Goal: Information Seeking & Learning: Learn about a topic

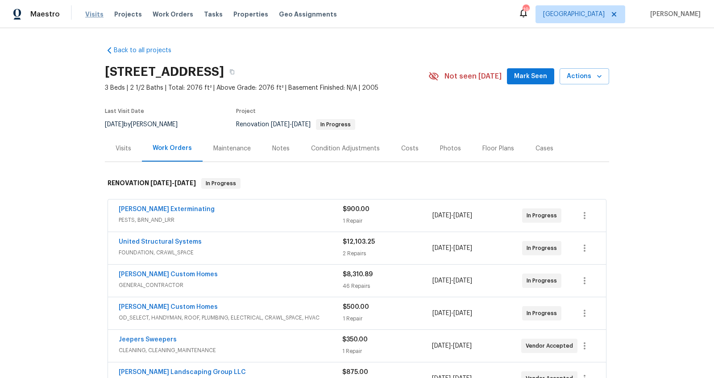
click at [90, 12] on span "Visits" at bounding box center [94, 14] width 18 height 9
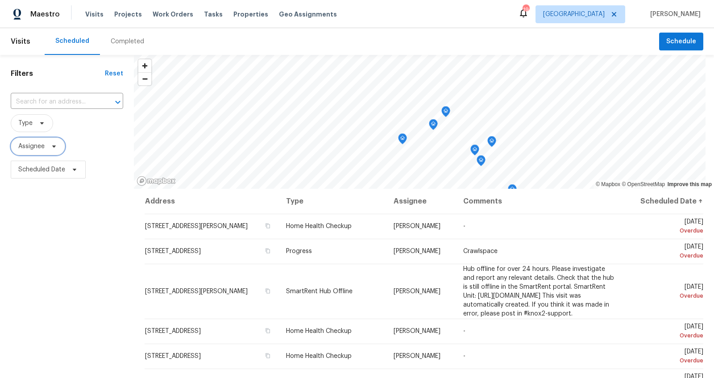
click at [53, 146] on icon at bounding box center [54, 147] width 4 height 2
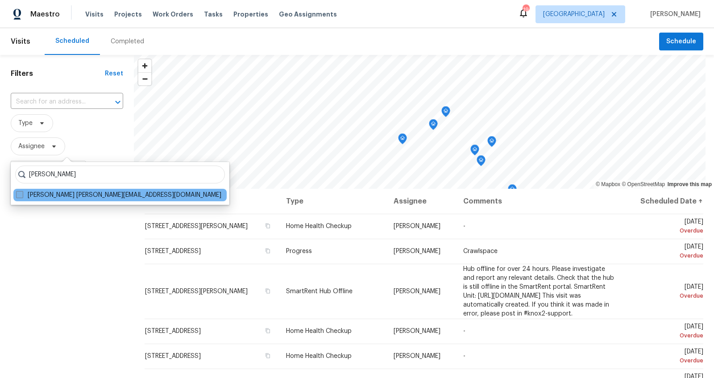
type input "carmen childs"
click at [58, 191] on label "Carmen Childs carmen.childs@opendoor.com" at bounding box center [118, 195] width 205 height 9
click at [22, 191] on input "Carmen Childs carmen.childs@opendoor.com" at bounding box center [19, 194] width 6 height 6
checkbox input "true"
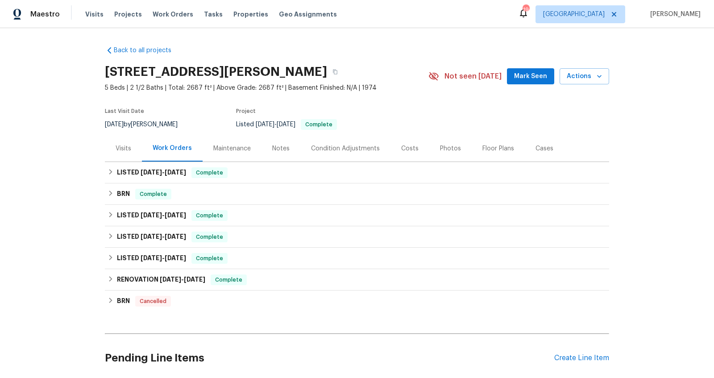
click at [399, 143] on div "Costs" at bounding box center [410, 148] width 39 height 26
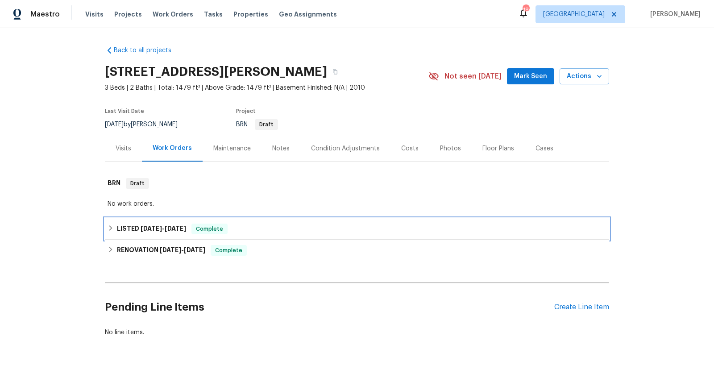
click at [352, 230] on div "LISTED 4/8/25 - 4/10/25 Complete" at bounding box center [357, 229] width 499 height 11
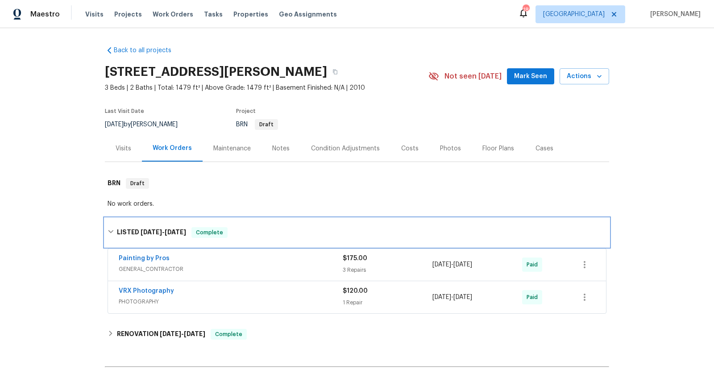
click at [352, 230] on div "LISTED 4/8/25 - 4/10/25 Complete" at bounding box center [357, 232] width 499 height 11
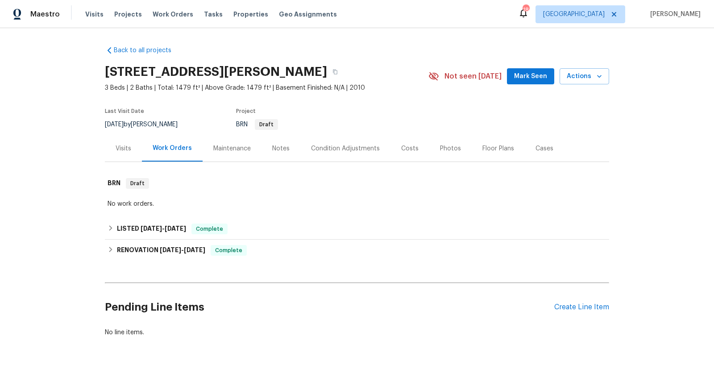
click at [404, 151] on div "Costs" at bounding box center [409, 148] width 17 height 9
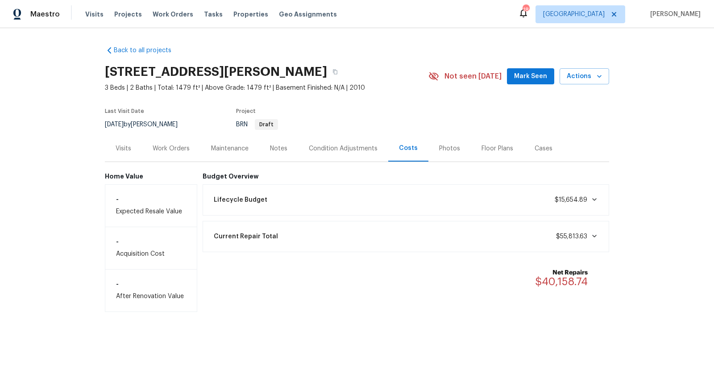
click at [123, 146] on div "Visits" at bounding box center [124, 148] width 16 height 9
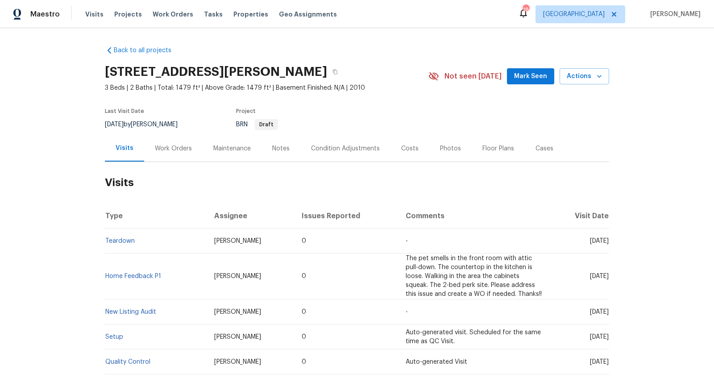
click at [175, 150] on div "Work Orders" at bounding box center [173, 148] width 37 height 9
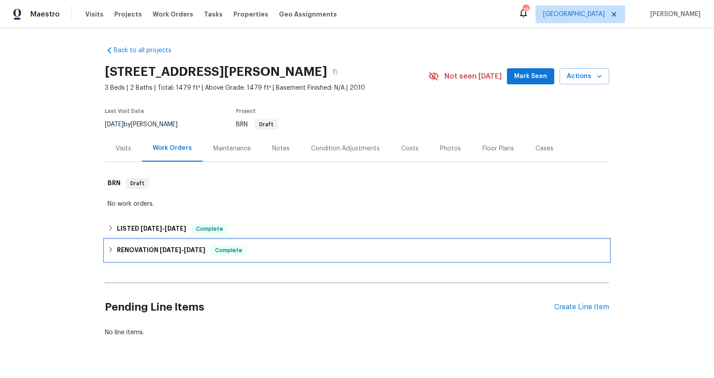
click at [280, 246] on div "RENOVATION 3/24/25 - 4/4/25 Complete" at bounding box center [357, 250] width 499 height 11
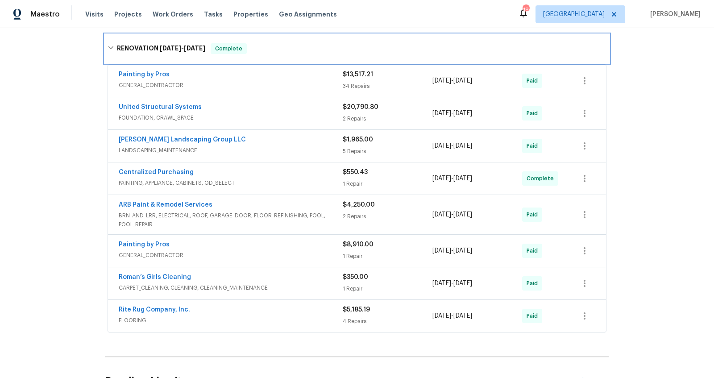
scroll to position [213, 0]
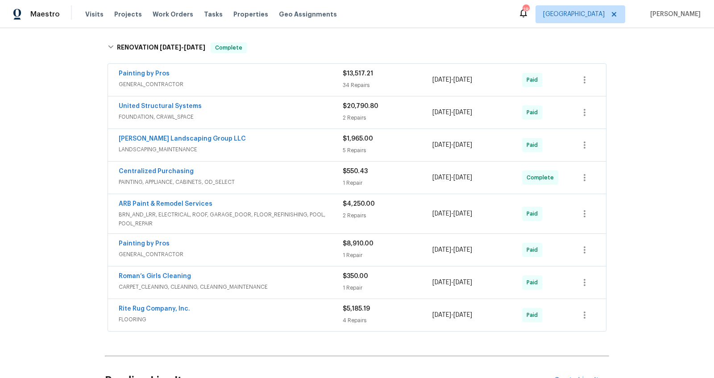
click at [388, 251] on div "1 Repair" at bounding box center [388, 255] width 90 height 9
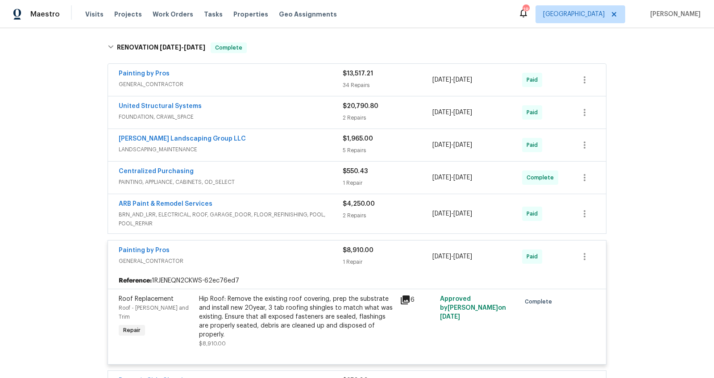
click at [391, 252] on div "$8,910.00 1 Repair" at bounding box center [388, 256] width 90 height 21
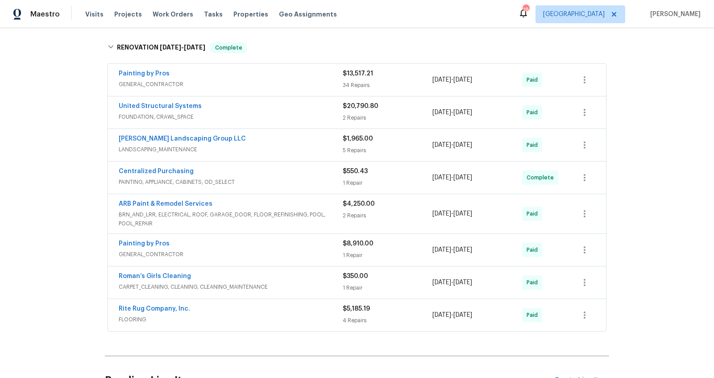
click at [389, 216] on div "2 Repairs" at bounding box center [388, 215] width 90 height 9
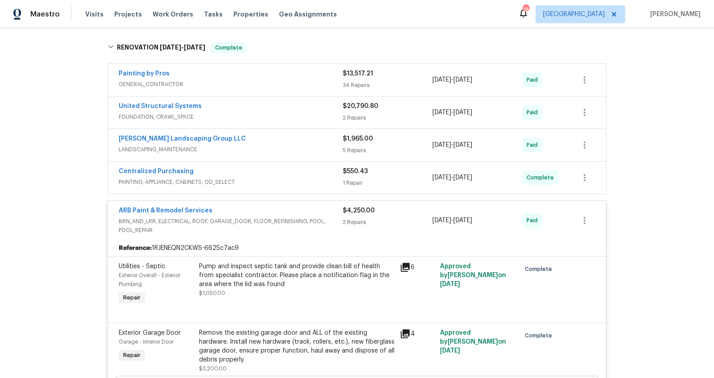
click at [400, 218] on div "2 Repairs" at bounding box center [388, 222] width 90 height 9
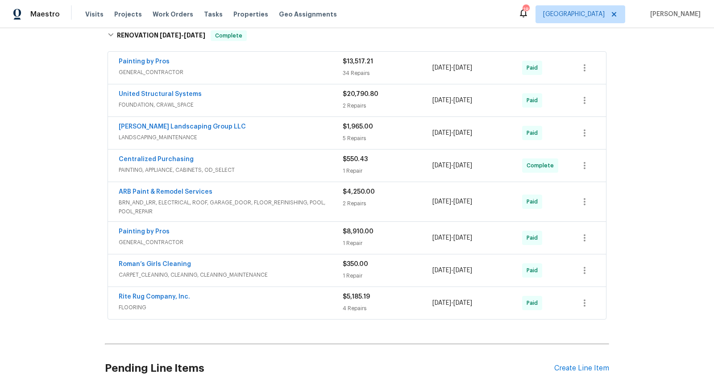
scroll to position [227, 0]
click at [387, 307] on div "4 Repairs" at bounding box center [388, 307] width 90 height 9
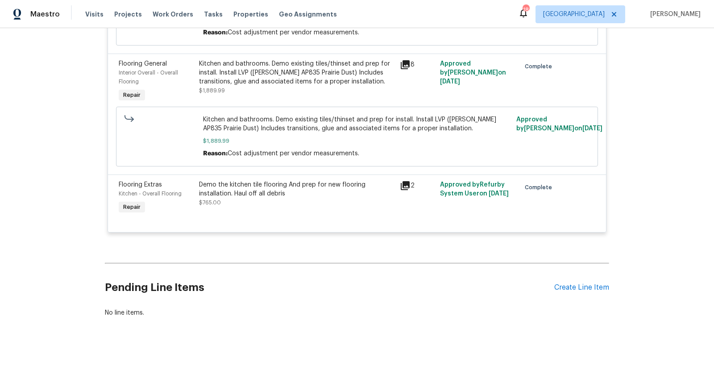
scroll to position [0, 0]
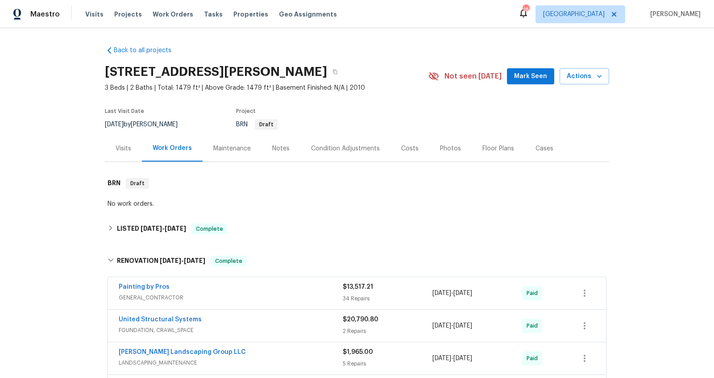
click at [125, 142] on div "Visits" at bounding box center [123, 148] width 37 height 26
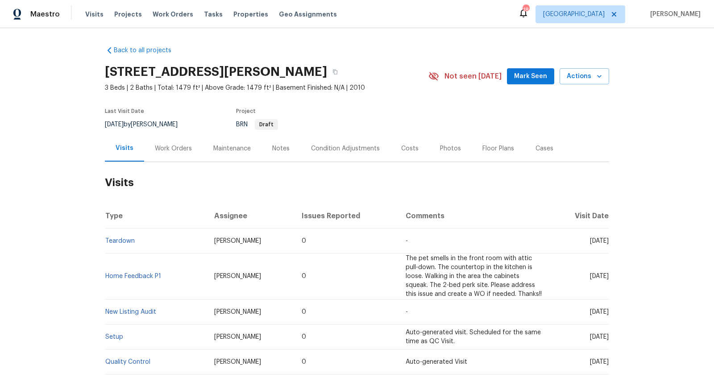
click at [401, 152] on div "Costs" at bounding box center [409, 148] width 17 height 9
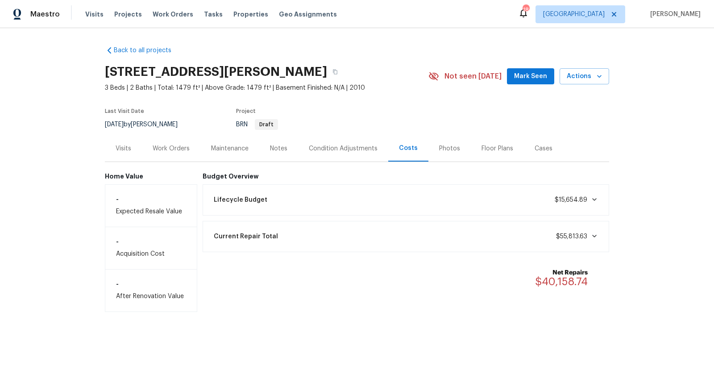
click at [116, 150] on div "Visits" at bounding box center [124, 148] width 16 height 9
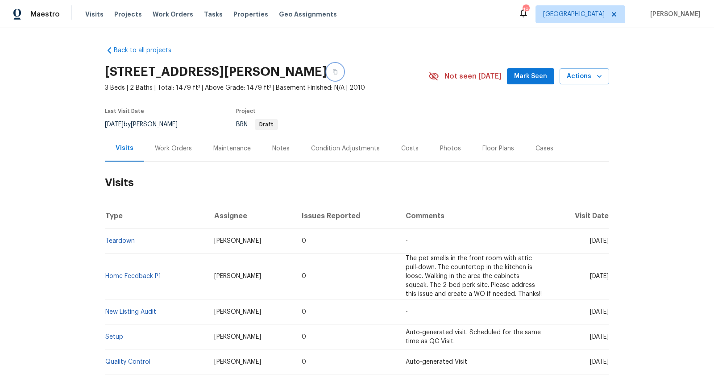
click at [333, 71] on icon "button" at bounding box center [335, 71] width 5 height 5
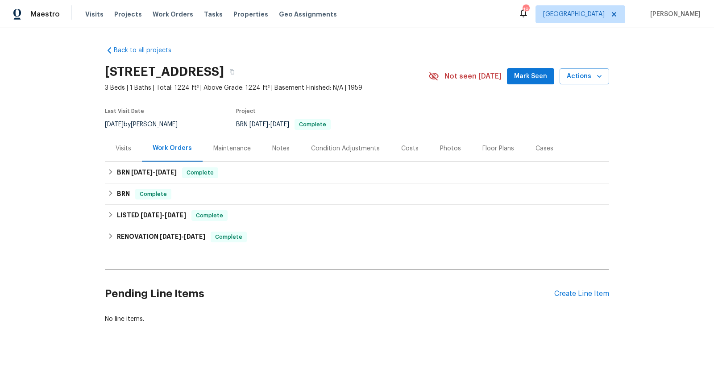
click at [401, 147] on div "Costs" at bounding box center [409, 148] width 17 height 9
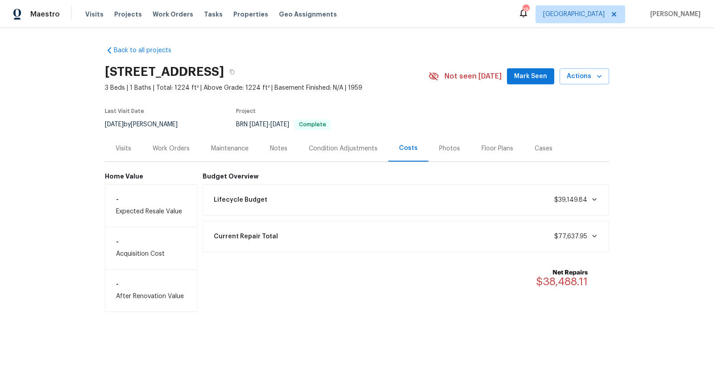
click at [123, 152] on div "Visits" at bounding box center [124, 148] width 16 height 9
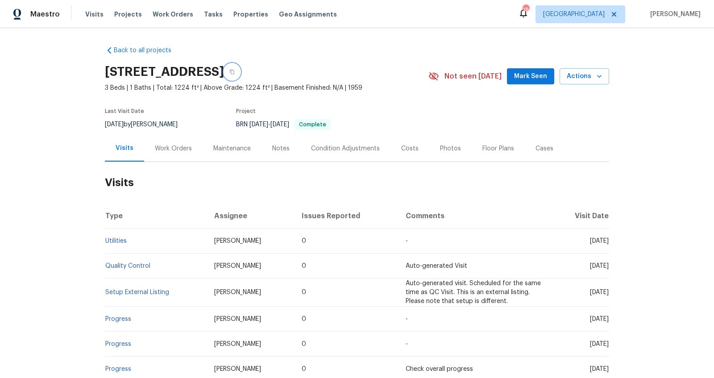
click at [234, 72] on icon "button" at bounding box center [232, 72] width 4 height 5
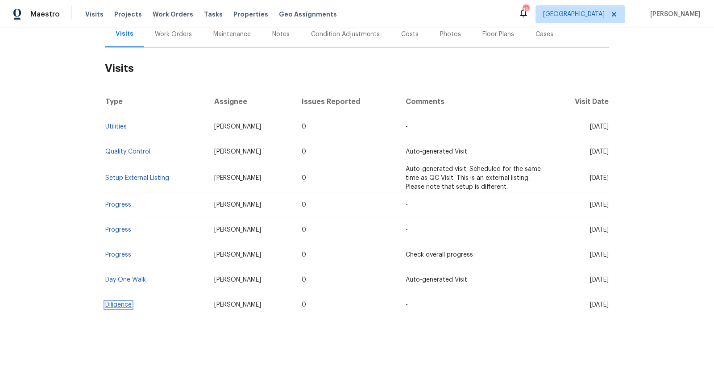
click at [109, 302] on link "Diligence" at bounding box center [118, 305] width 26 height 6
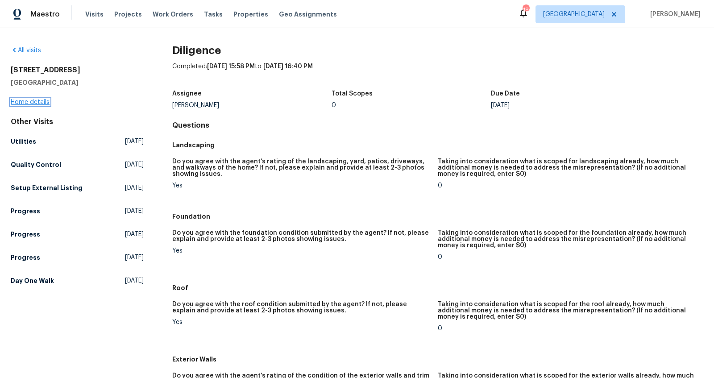
click at [29, 100] on link "Home details" at bounding box center [30, 102] width 39 height 6
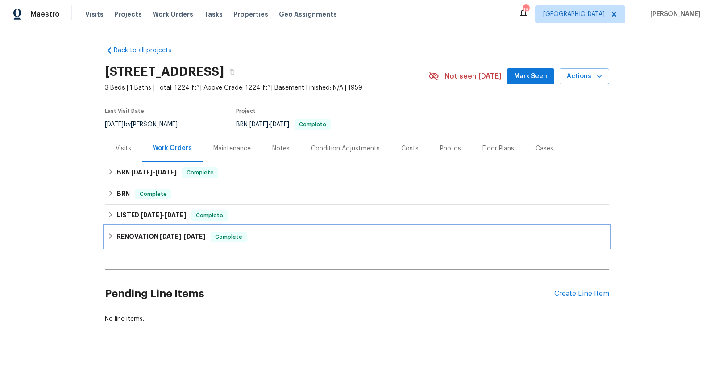
click at [273, 232] on div "RENOVATION 12/17/24 - 1/16/25 Complete" at bounding box center [357, 237] width 499 height 11
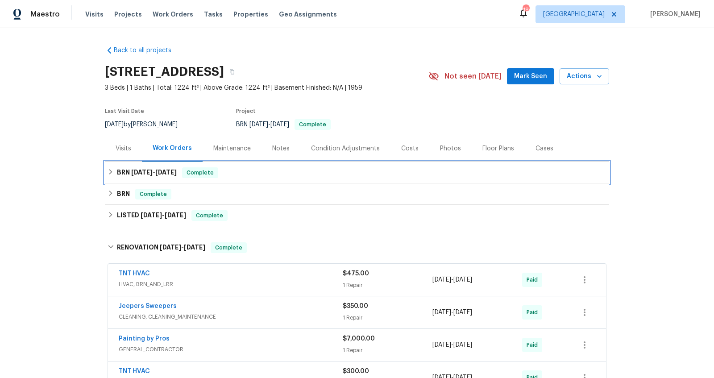
click at [277, 175] on div "BRN 8/14/25 - 8/14/25 Complete" at bounding box center [357, 172] width 499 height 11
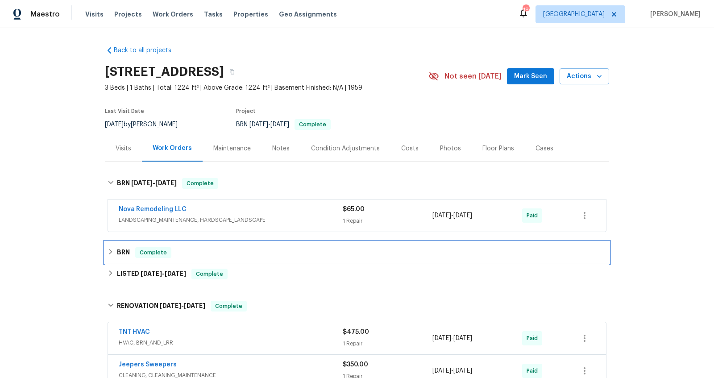
click at [291, 251] on div "BRN Complete" at bounding box center [357, 252] width 499 height 11
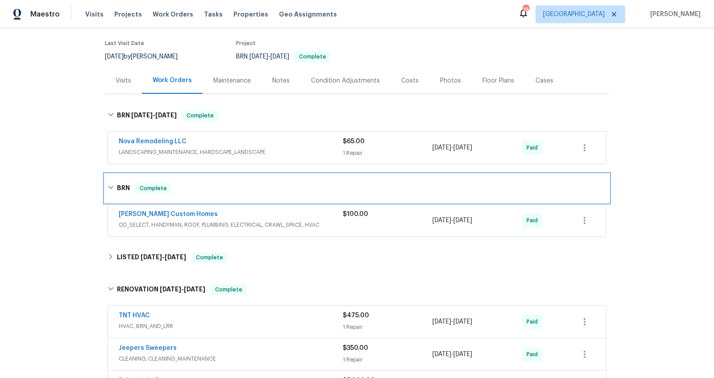
scroll to position [104, 0]
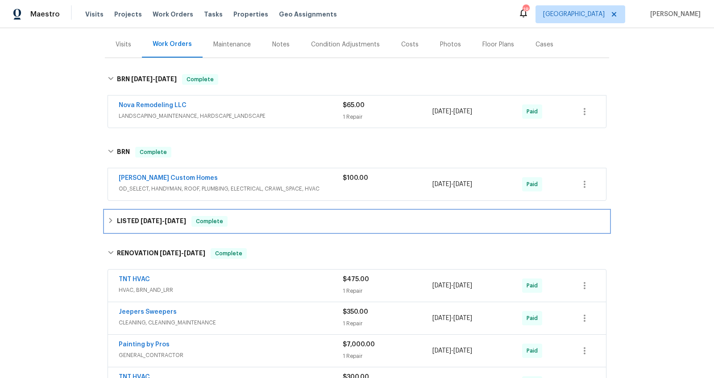
click at [306, 224] on div "LISTED 5/6/25 - 5/6/25 Complete" at bounding box center [357, 221] width 499 height 11
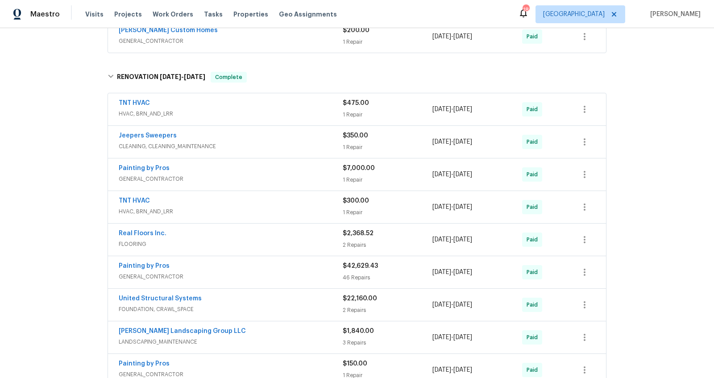
scroll to position [324, 0]
click at [258, 170] on div "Painting by Pros" at bounding box center [231, 170] width 224 height 11
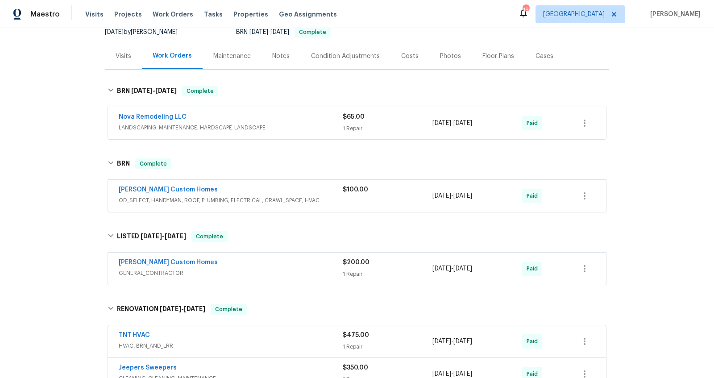
scroll to position [0, 0]
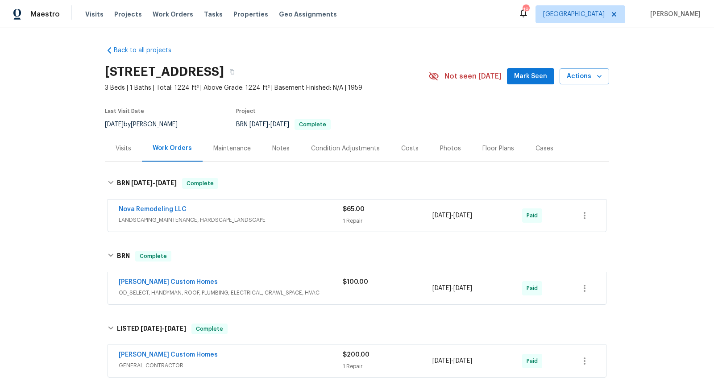
click at [403, 146] on div "Costs" at bounding box center [409, 148] width 17 height 9
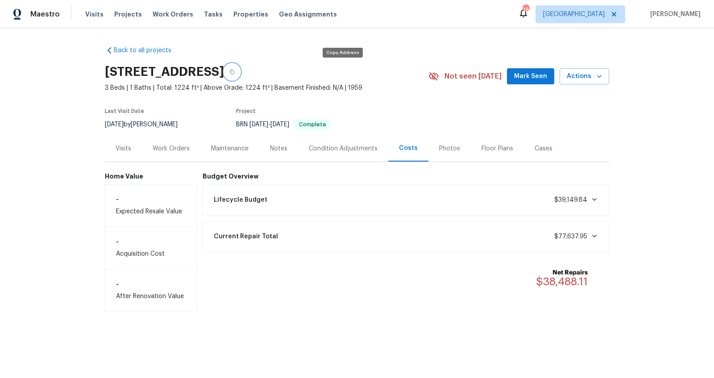
click at [240, 67] on button "button" at bounding box center [232, 72] width 16 height 16
click at [179, 144] on div "Work Orders" at bounding box center [171, 148] width 37 height 9
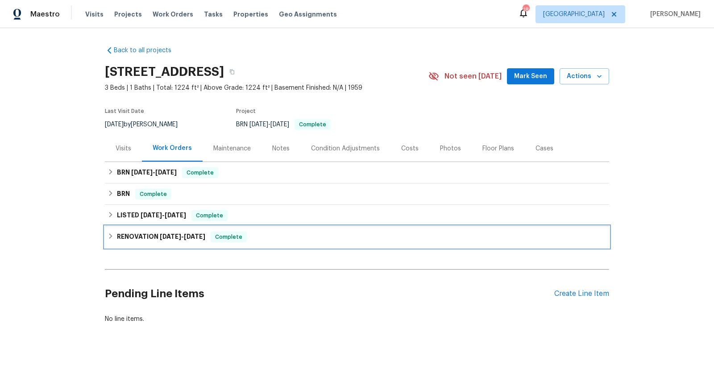
click at [314, 229] on div "RENOVATION 12/17/24 - 1/16/25 Complete" at bounding box center [357, 236] width 504 height 21
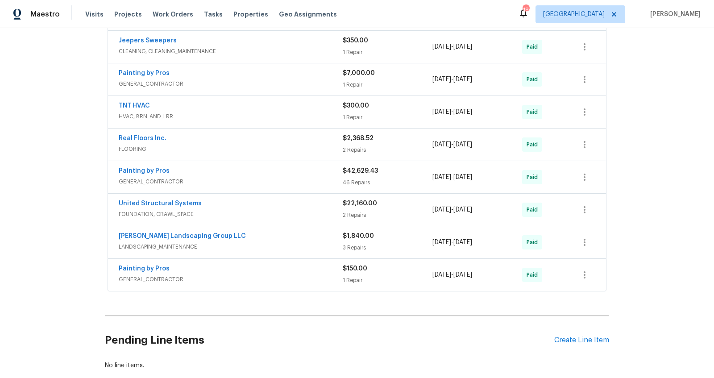
scroll to position [267, 0]
click at [294, 176] on span "GENERAL_CONTRACTOR" at bounding box center [231, 180] width 224 height 9
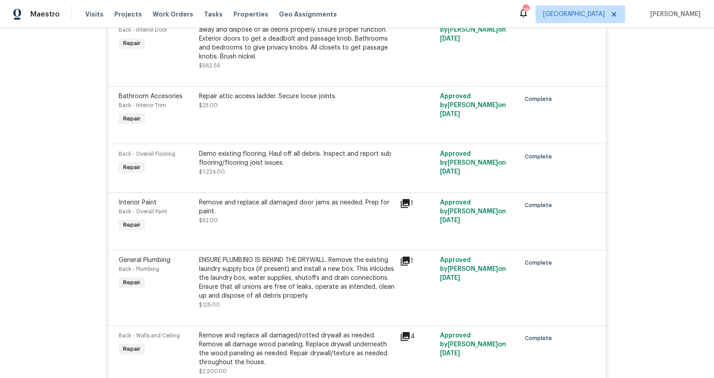
scroll to position [671, 0]
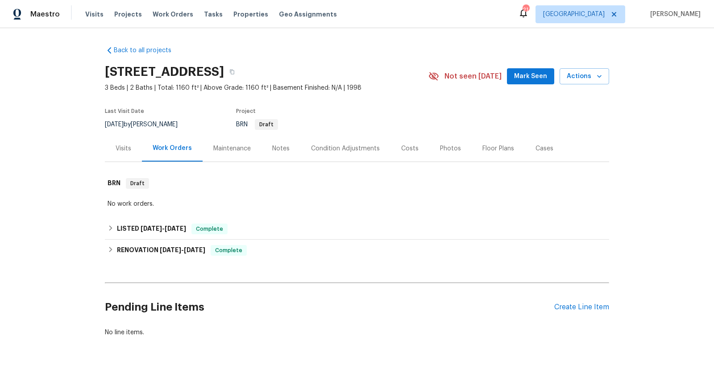
click at [116, 148] on div "Visits" at bounding box center [124, 148] width 16 height 9
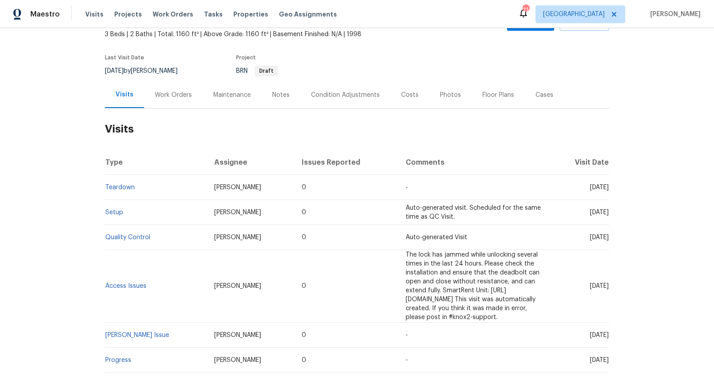
scroll to position [53, 0]
click at [166, 98] on div "Work Orders" at bounding box center [173, 96] width 37 height 9
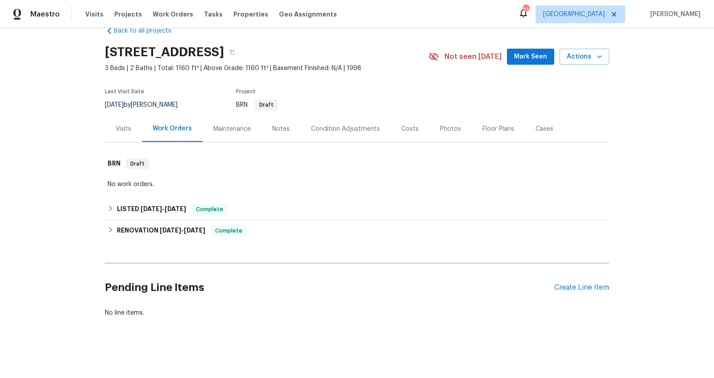
scroll to position [27, 0]
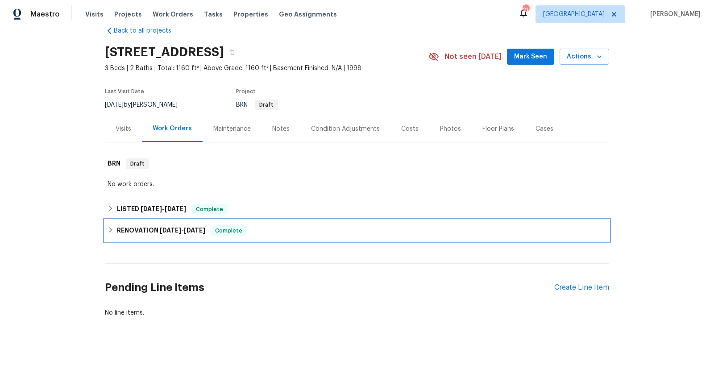
click at [282, 225] on div "RENOVATION [DATE] - [DATE] Complete" at bounding box center [357, 230] width 499 height 11
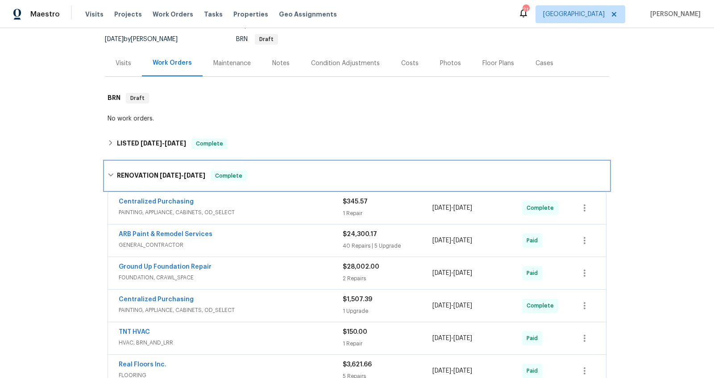
scroll to position [86, 0]
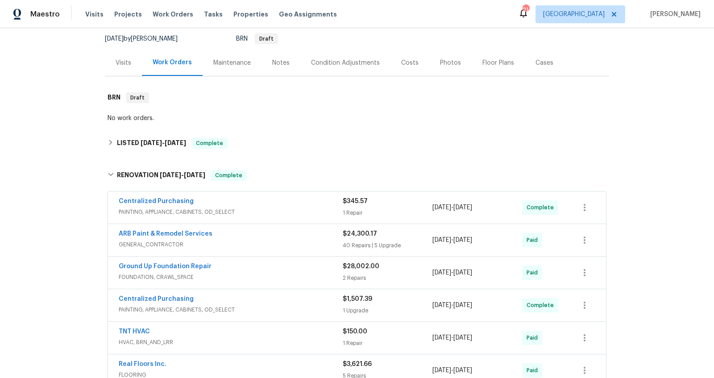
click at [405, 61] on div "Costs" at bounding box center [409, 62] width 17 height 9
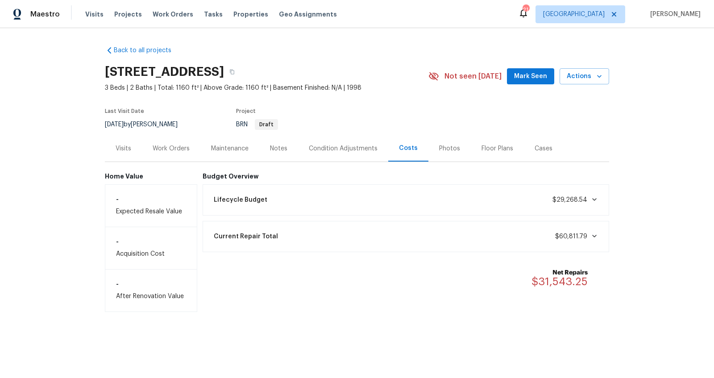
click at [180, 149] on div "Work Orders" at bounding box center [171, 148] width 37 height 9
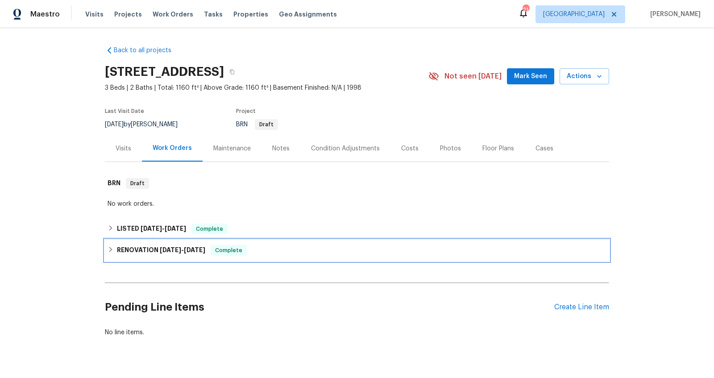
drag, startPoint x: 272, startPoint y: 251, endPoint x: 267, endPoint y: 252, distance: 5.4
click at [272, 251] on div "RENOVATION 3/10/25 - 3/24/25 Complete" at bounding box center [357, 250] width 499 height 11
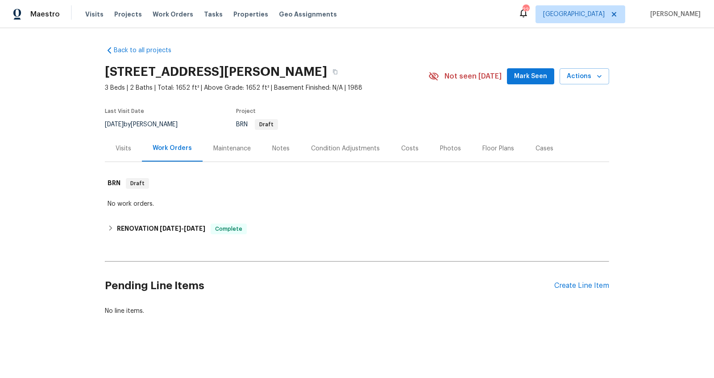
click at [412, 147] on div "Costs" at bounding box center [410, 148] width 39 height 26
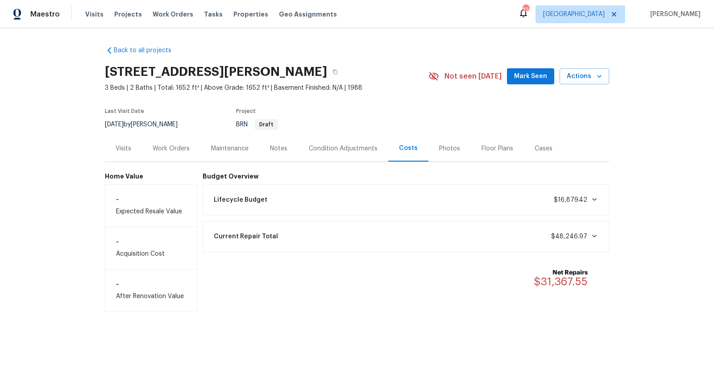
click at [165, 152] on div "Work Orders" at bounding box center [171, 148] width 37 height 9
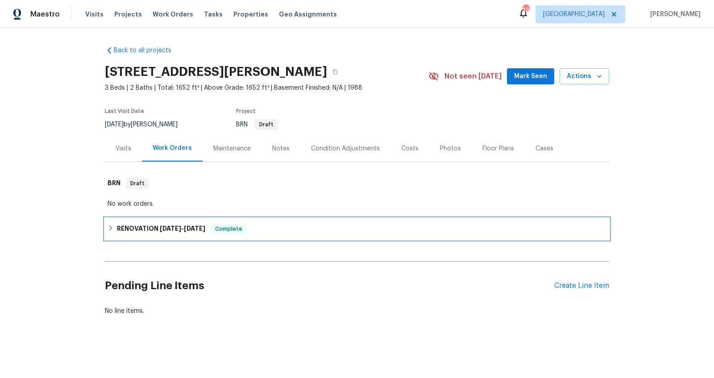
click at [257, 226] on div "RENOVATION [DATE] - [DATE] Complete" at bounding box center [357, 229] width 499 height 11
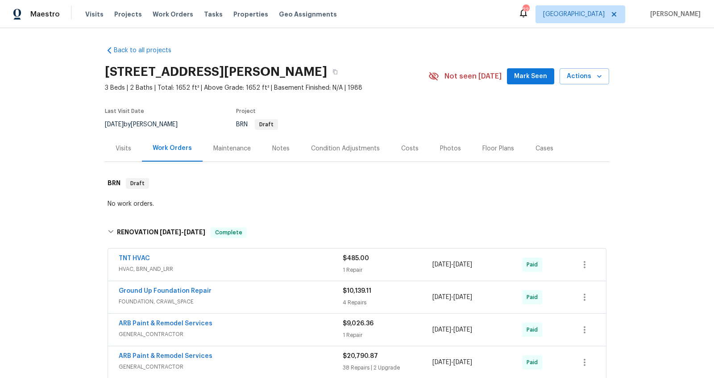
click at [440, 148] on div "Photos" at bounding box center [450, 148] width 21 height 9
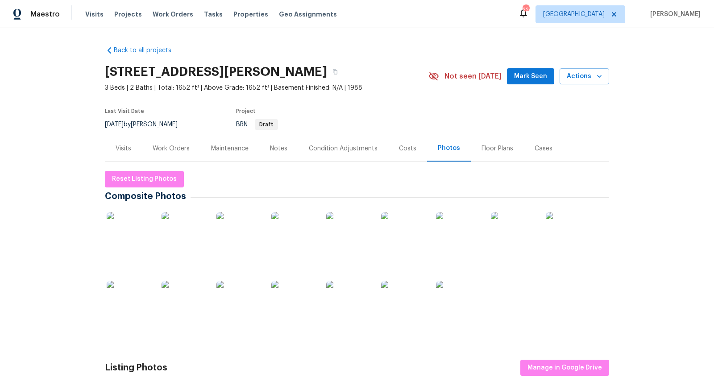
click at [404, 152] on div "Costs" at bounding box center [407, 148] width 17 height 9
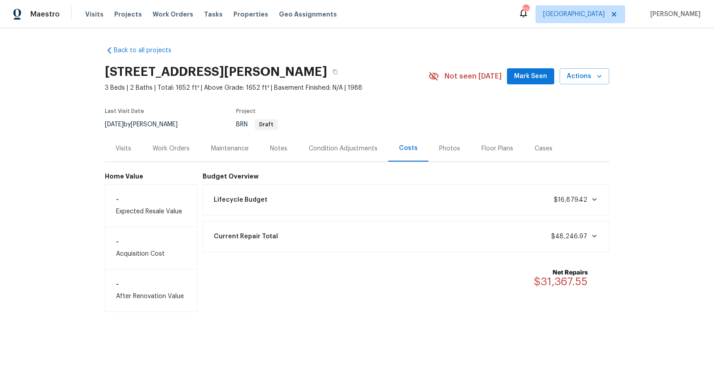
click at [279, 150] on div "Notes" at bounding box center [278, 148] width 17 height 9
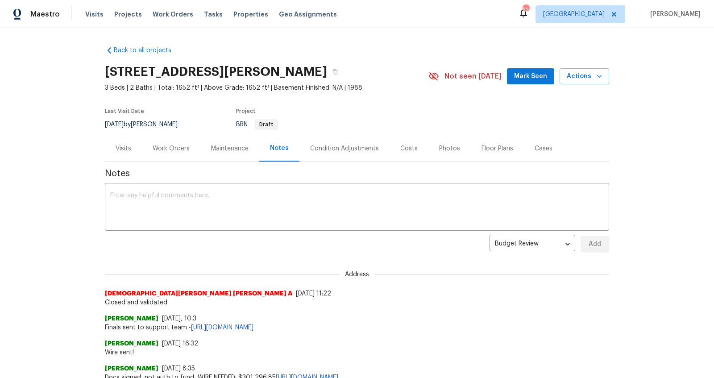
click at [179, 146] on div "Work Orders" at bounding box center [171, 148] width 37 height 9
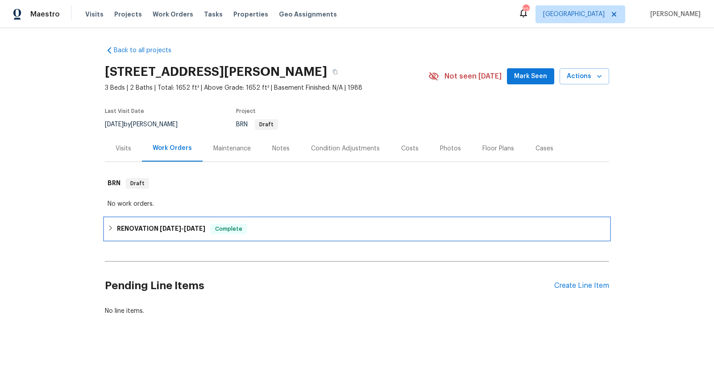
click at [320, 231] on div "RENOVATION [DATE] - [DATE] Complete" at bounding box center [357, 229] width 499 height 11
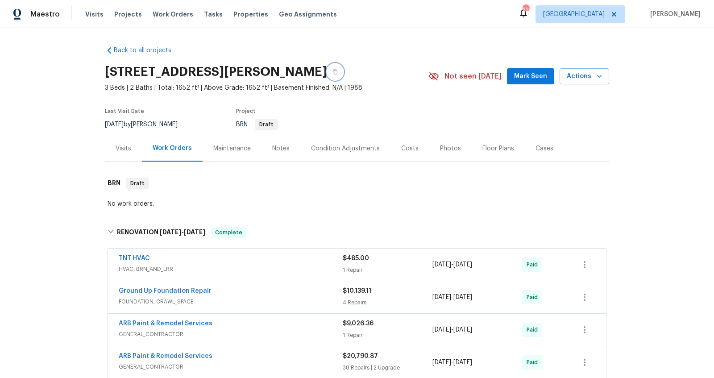
click at [338, 71] on icon "button" at bounding box center [335, 71] width 5 height 5
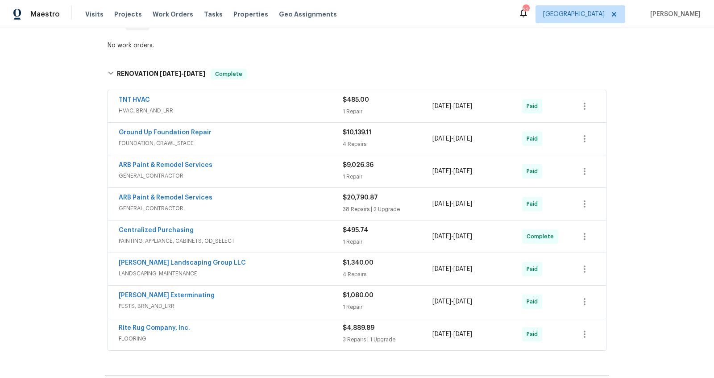
scroll to position [211, 0]
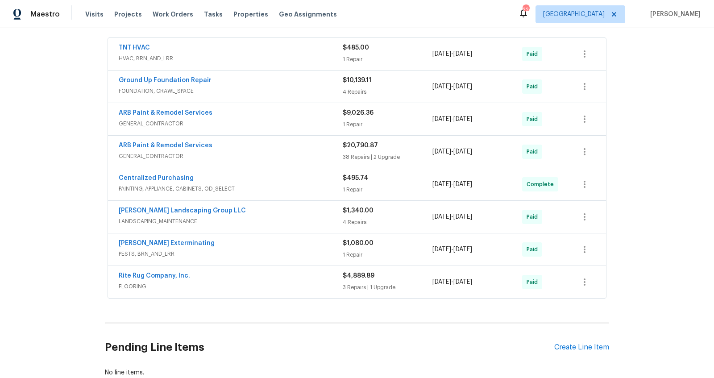
click at [271, 114] on div "ARB Paint & Remodel Services" at bounding box center [231, 113] width 224 height 11
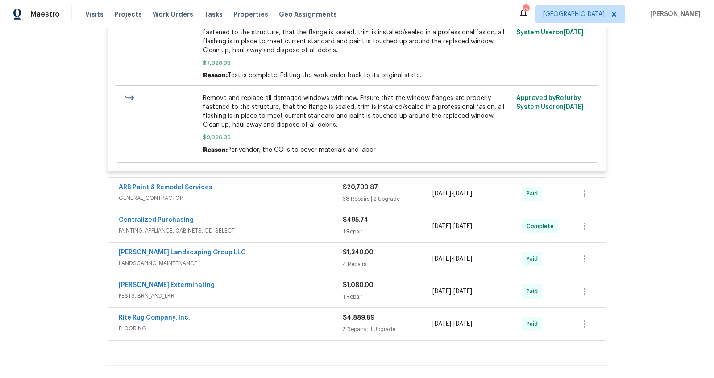
scroll to position [538, 0]
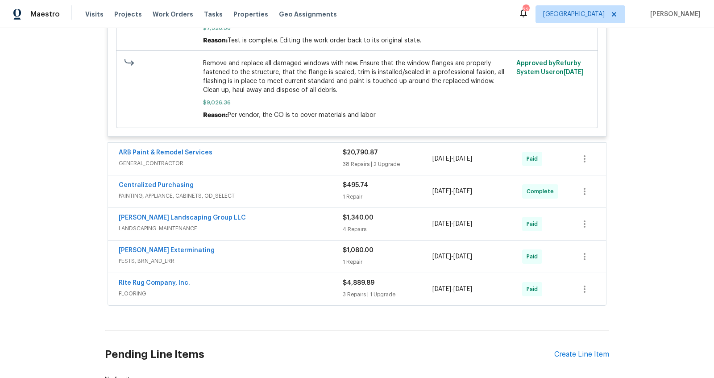
click at [256, 283] on div "Rite Rug Company, Inc." at bounding box center [231, 284] width 224 height 11
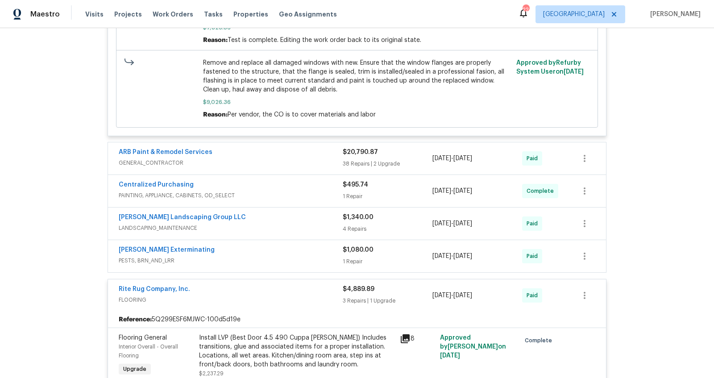
scroll to position [534, 0]
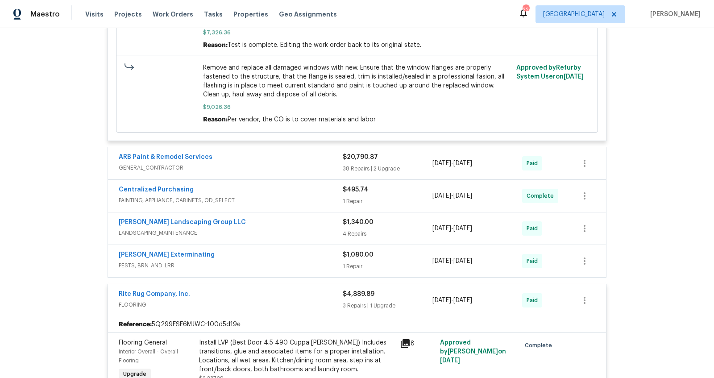
click at [297, 158] on div "ARB Paint & Remodel Services" at bounding box center [231, 158] width 224 height 11
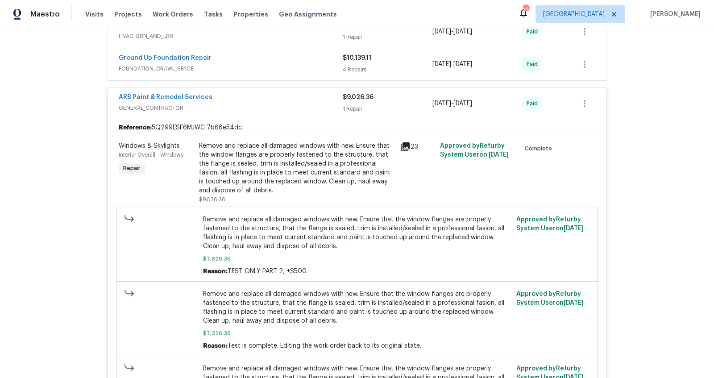
scroll to position [0, 0]
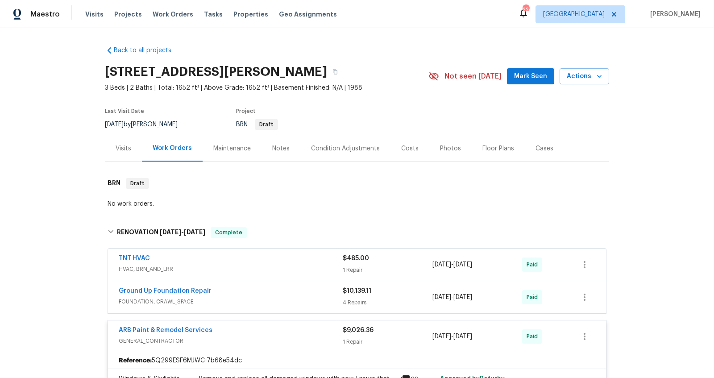
click at [121, 152] on div "Visits" at bounding box center [124, 148] width 16 height 9
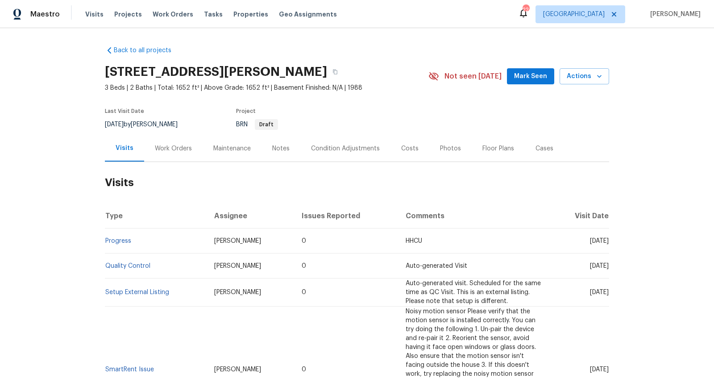
scroll to position [298, 0]
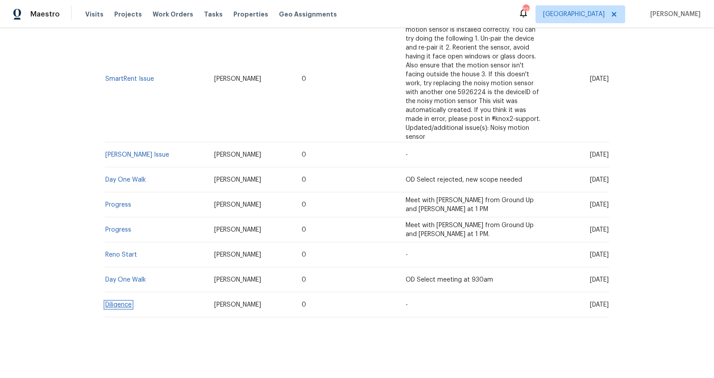
click at [119, 302] on link "Diligence" at bounding box center [118, 305] width 26 height 6
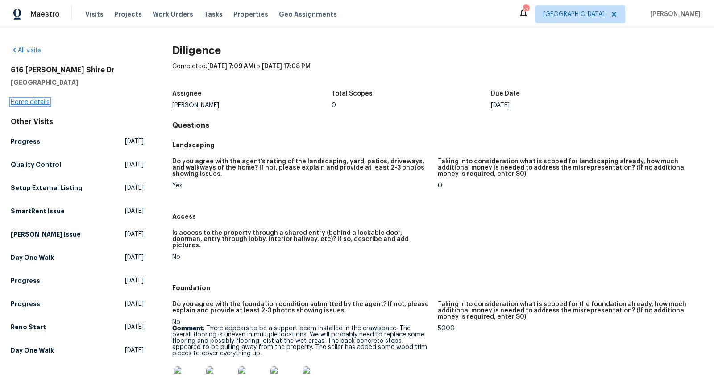
click at [19, 100] on link "Home details" at bounding box center [30, 102] width 39 height 6
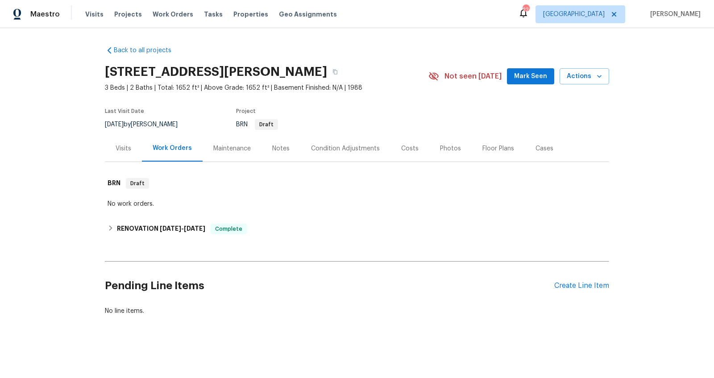
click at [273, 151] on div "Notes" at bounding box center [280, 148] width 17 height 9
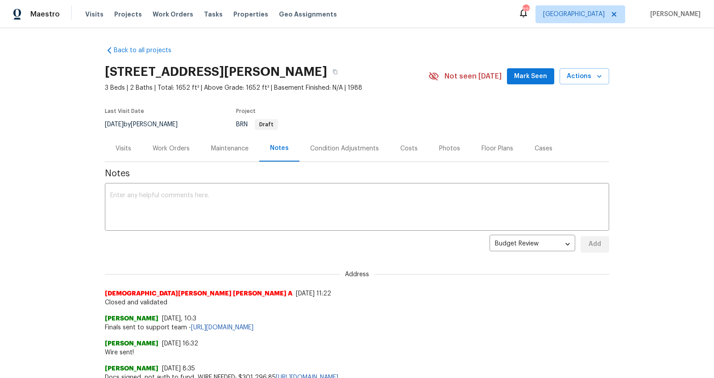
click at [402, 149] on div "Costs" at bounding box center [408, 148] width 17 height 9
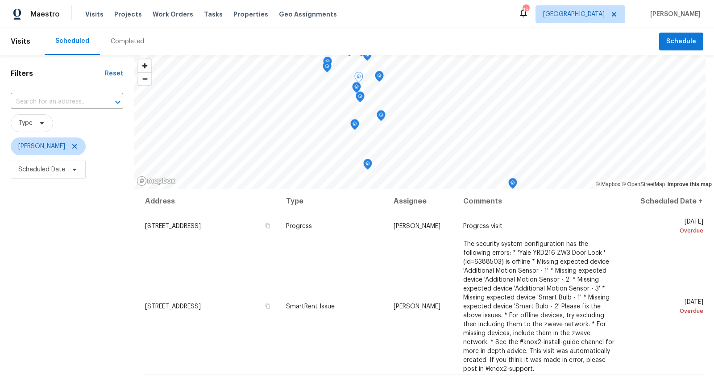
scroll to position [359, 0]
